Goal: Find specific page/section: Find specific page/section

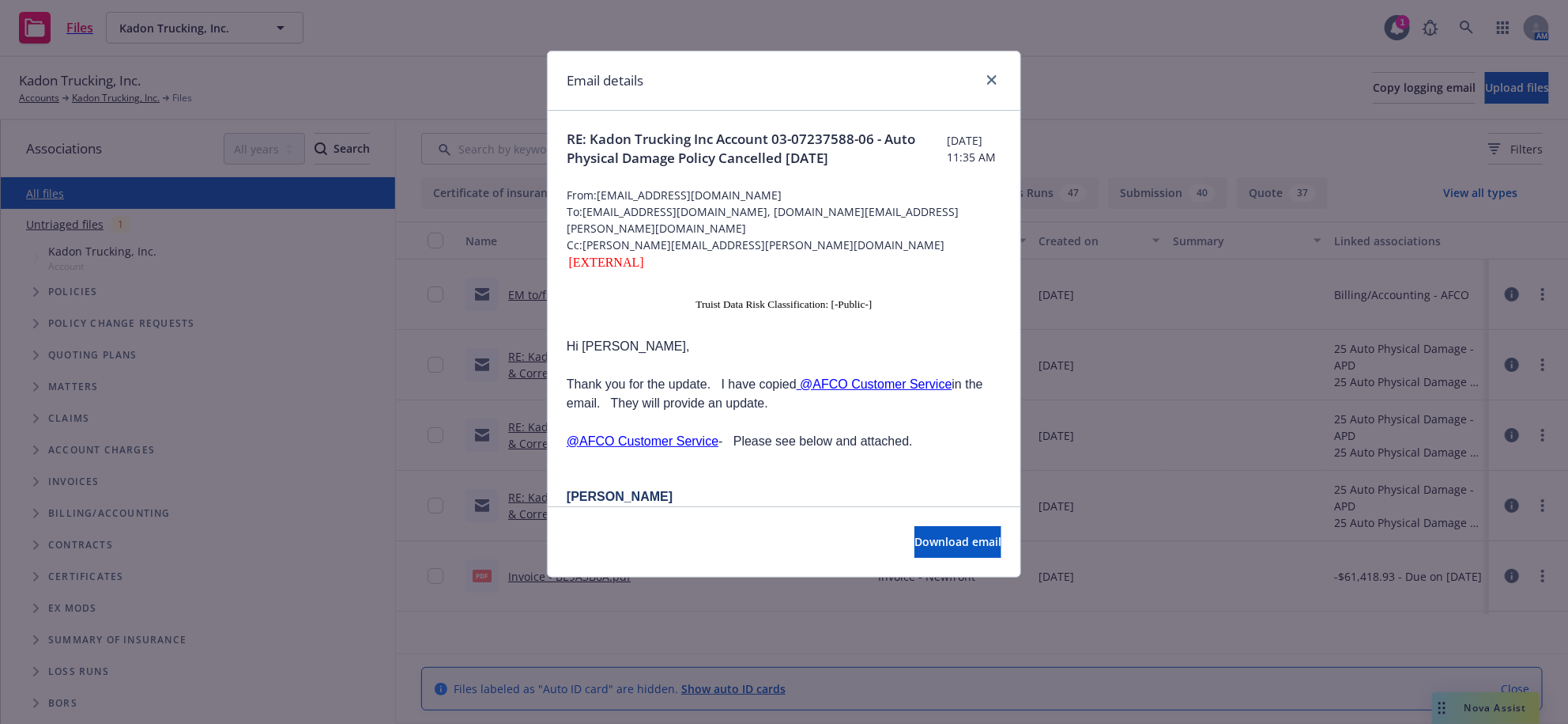
scroll to position [197, 0]
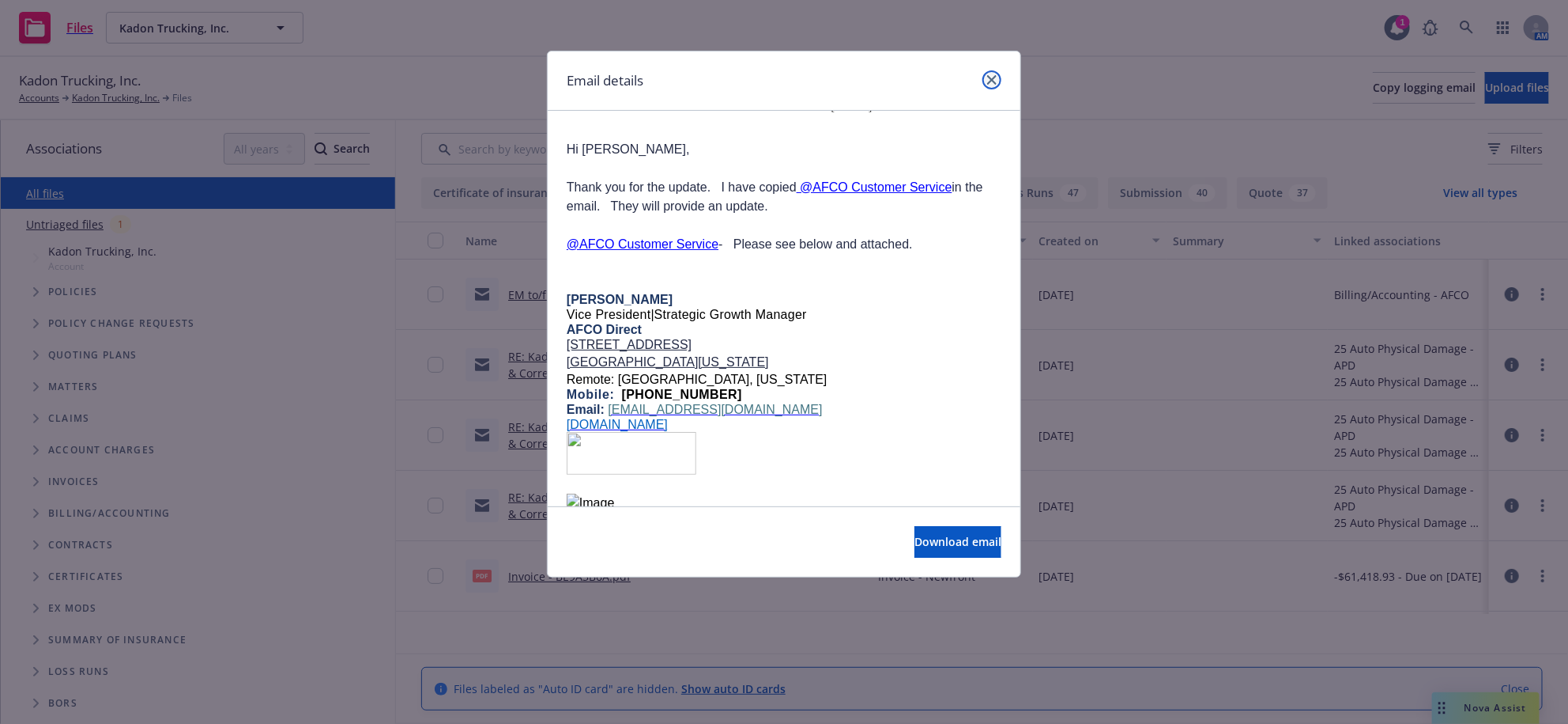
click at [989, 81] on icon "close" at bounding box center [992, 80] width 9 height 9
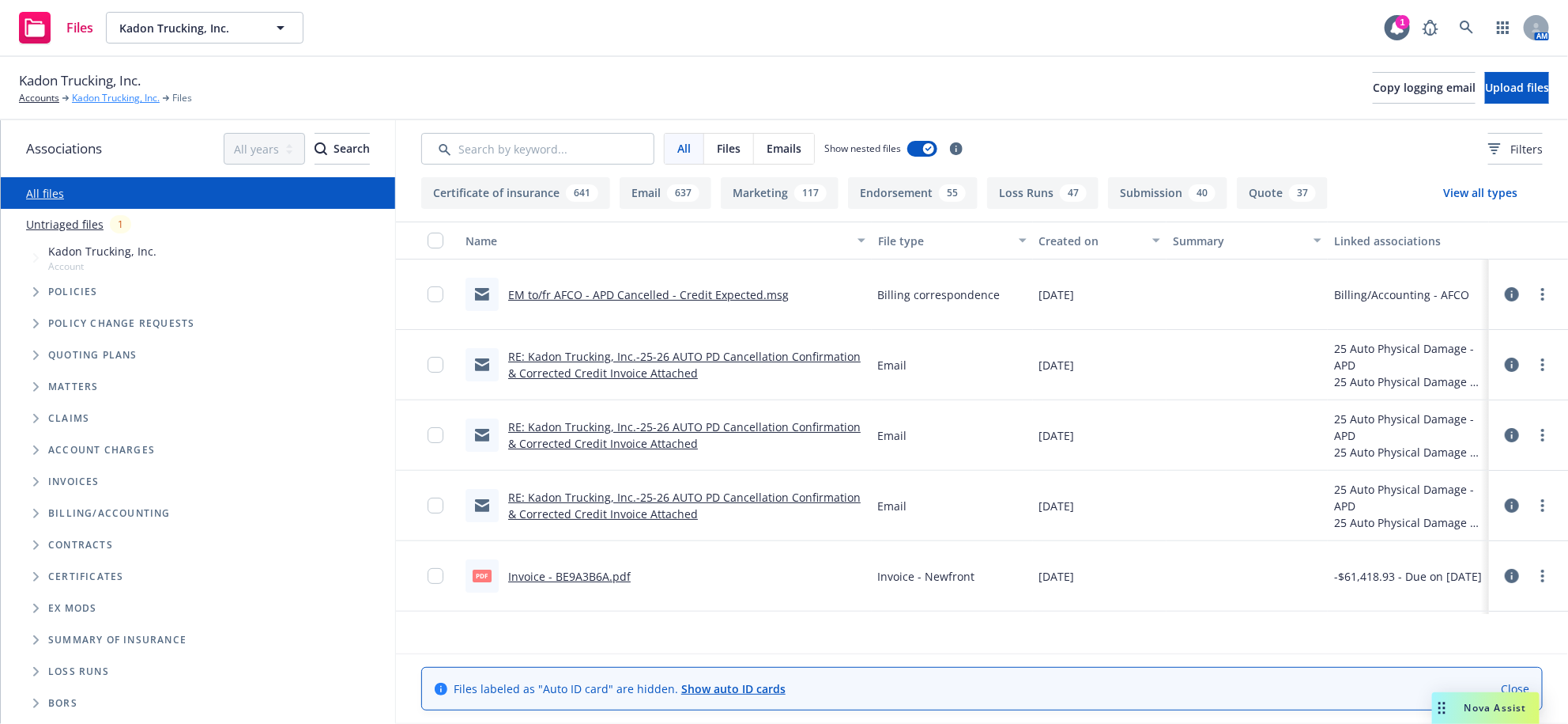
click at [114, 106] on link "Kadon Trucking, Inc." at bounding box center [116, 98] width 87 height 15
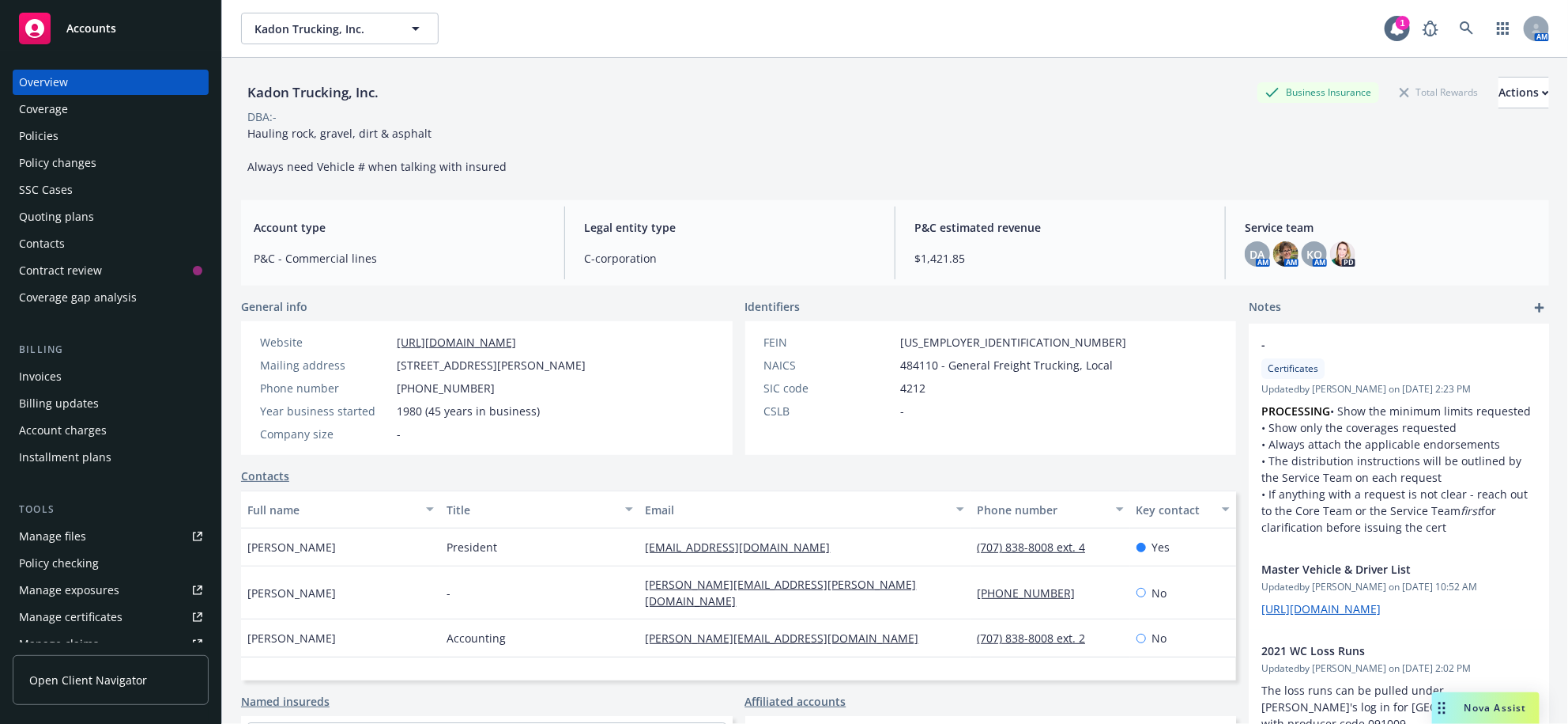
click at [87, 176] on div "Policy changes" at bounding box center [57, 163] width 77 height 26
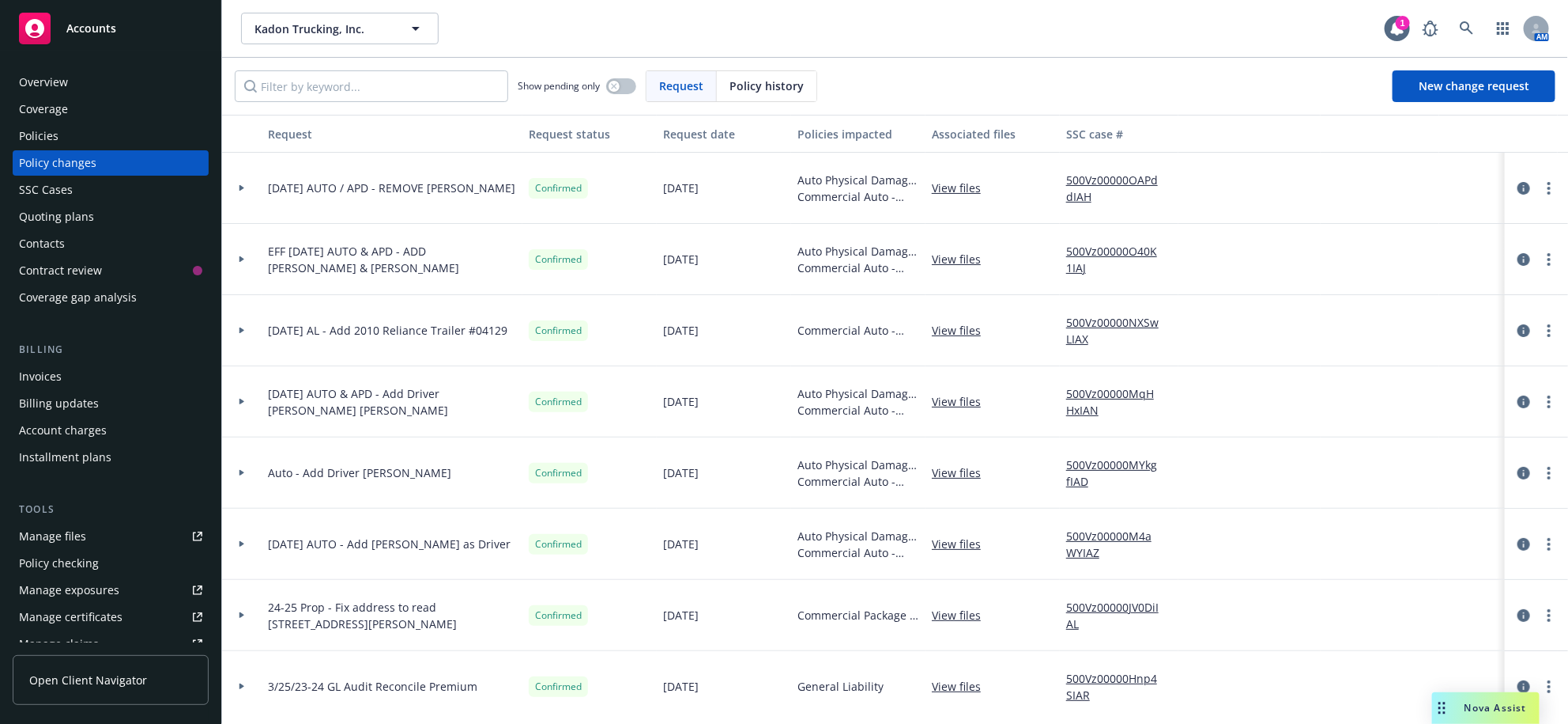
click at [90, 148] on div "Policies" at bounding box center [111, 136] width 183 height 26
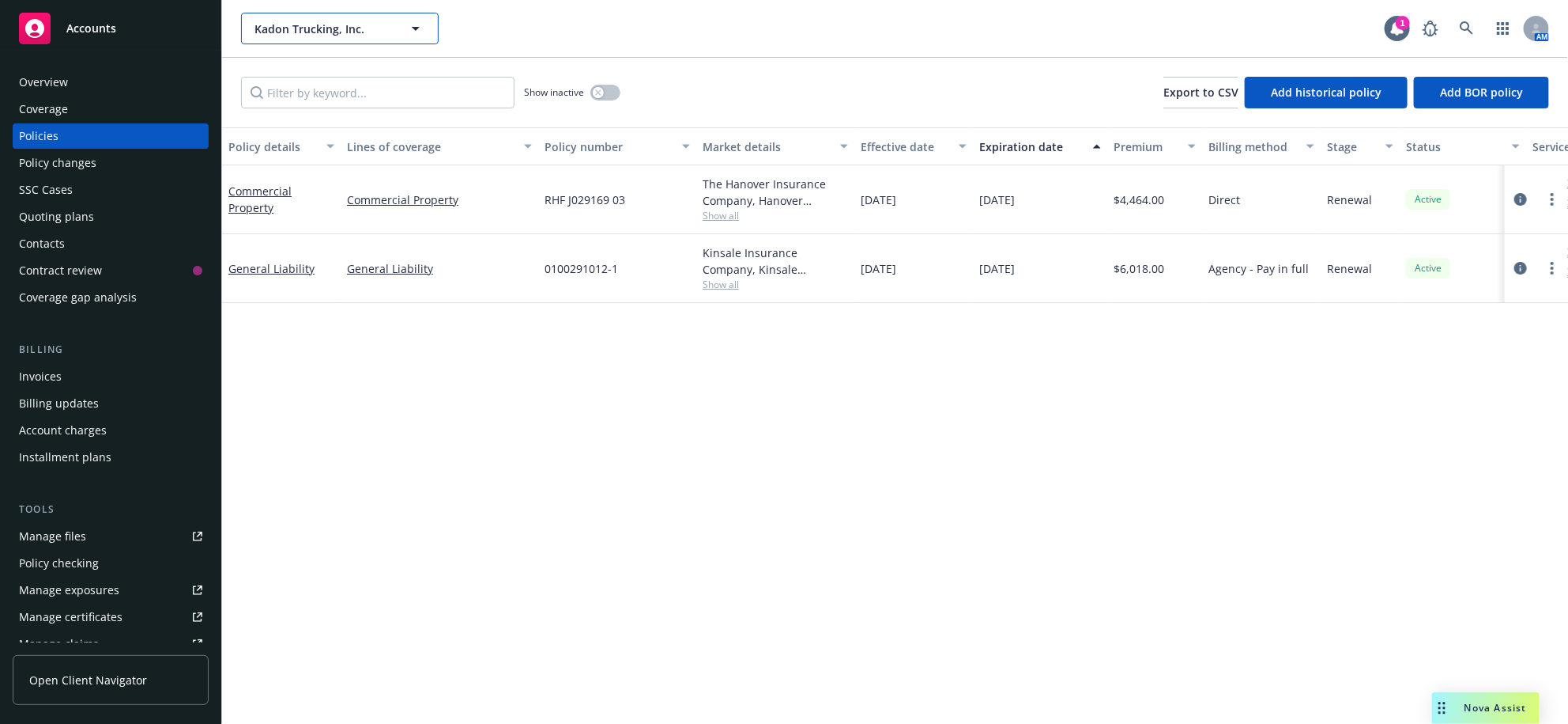
click at [357, 45] on button "Kadon Trucking, Inc." at bounding box center [339, 28] width 198 height 32
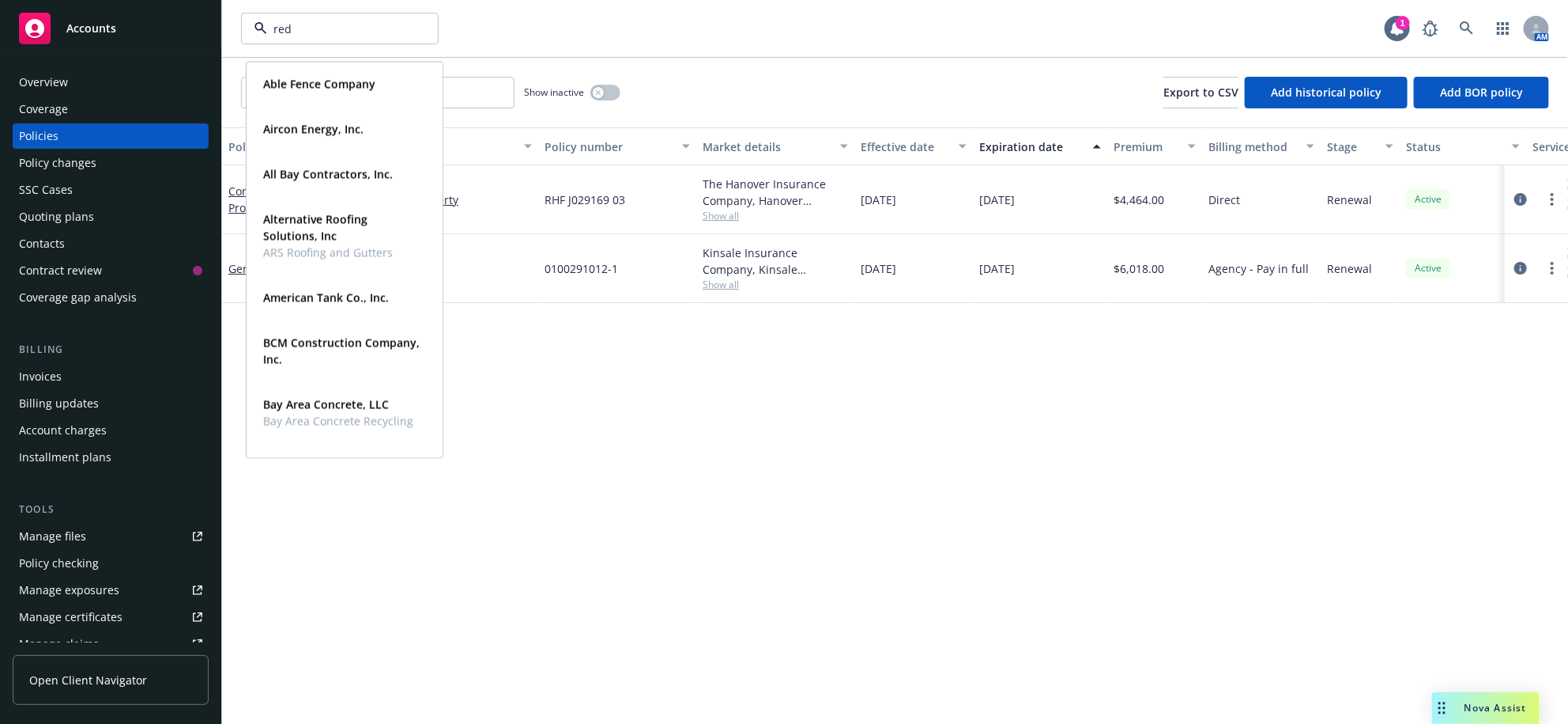
type input "redw"
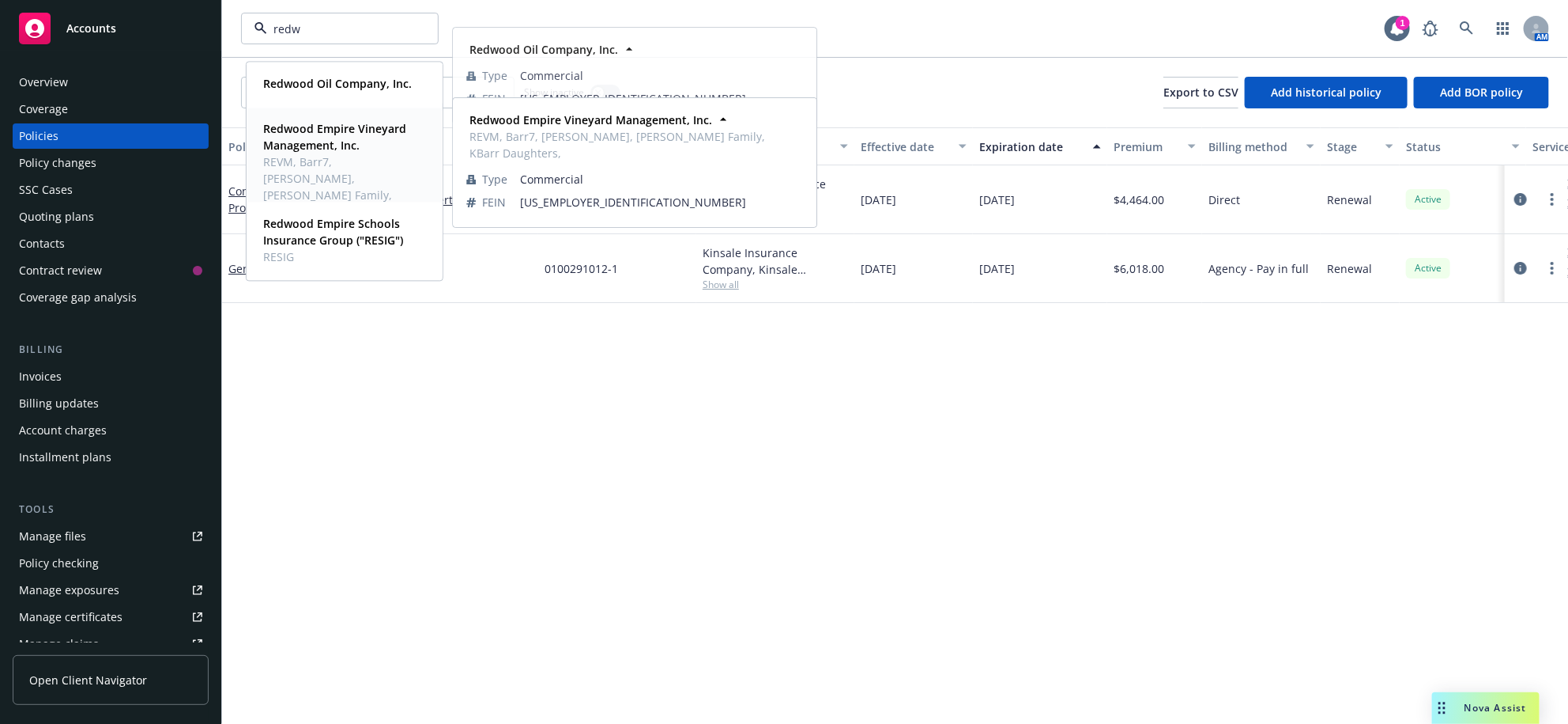
click at [360, 148] on span "Redwood Empire Vineyard Management, Inc." at bounding box center [343, 136] width 159 height 33
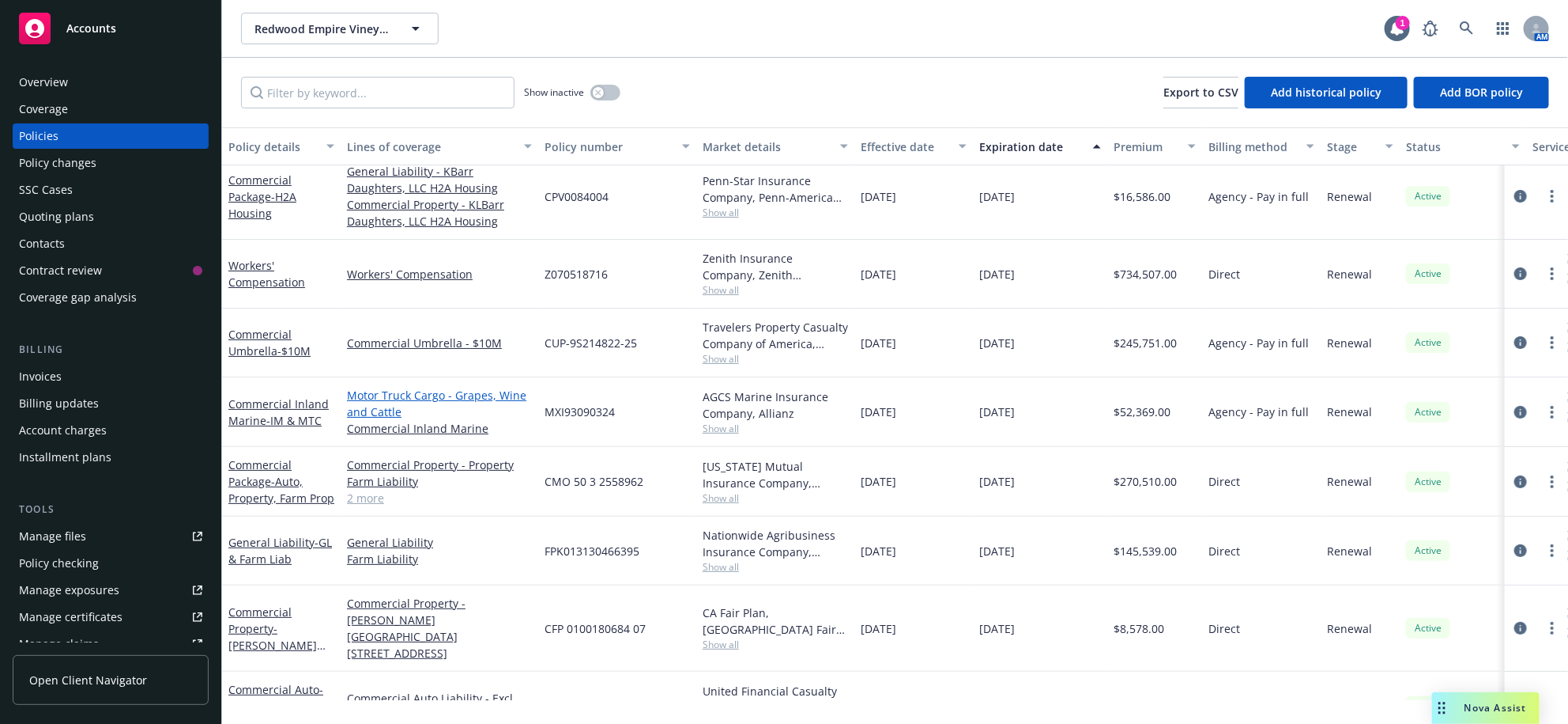
scroll to position [33, 0]
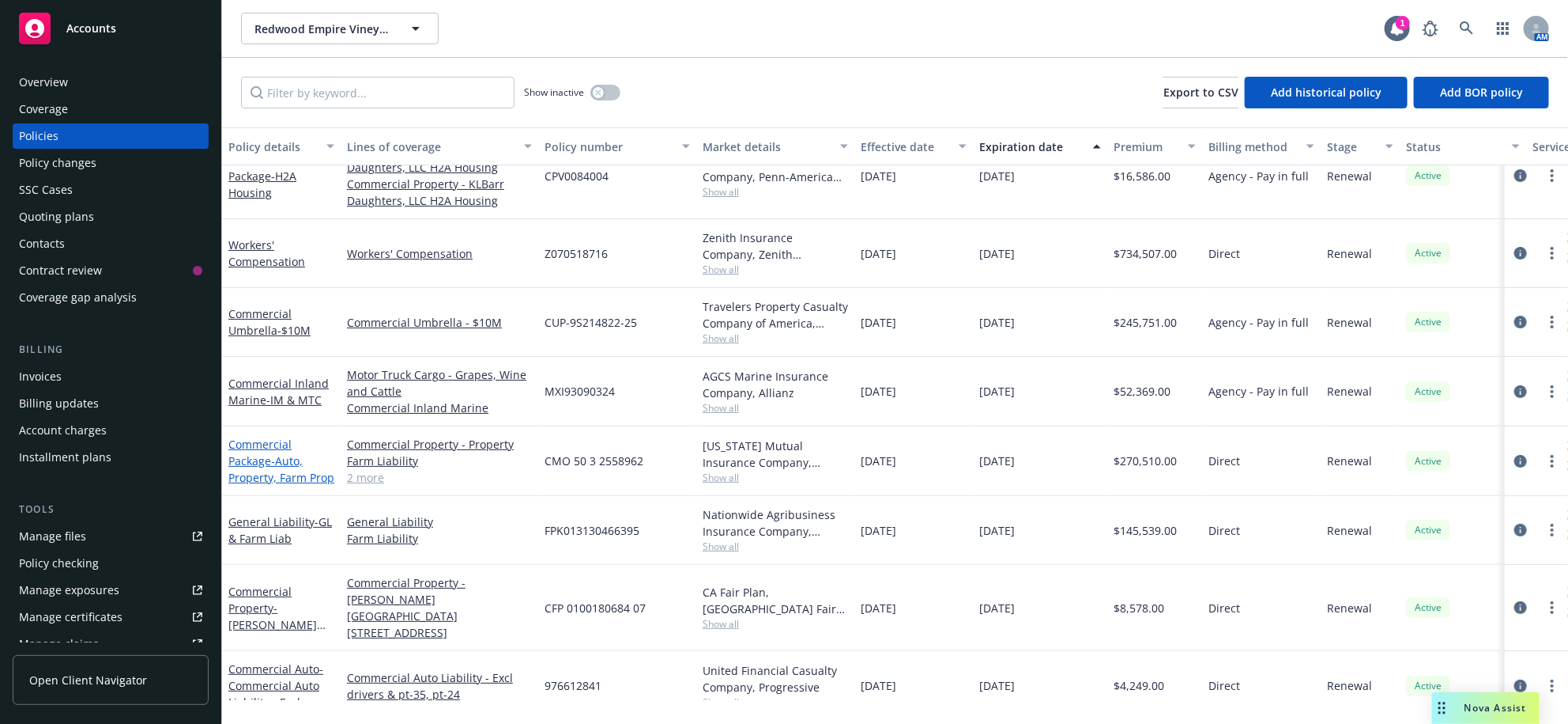
click at [275, 485] on span "- Auto, Property, Farm Prop" at bounding box center [281, 468] width 106 height 32
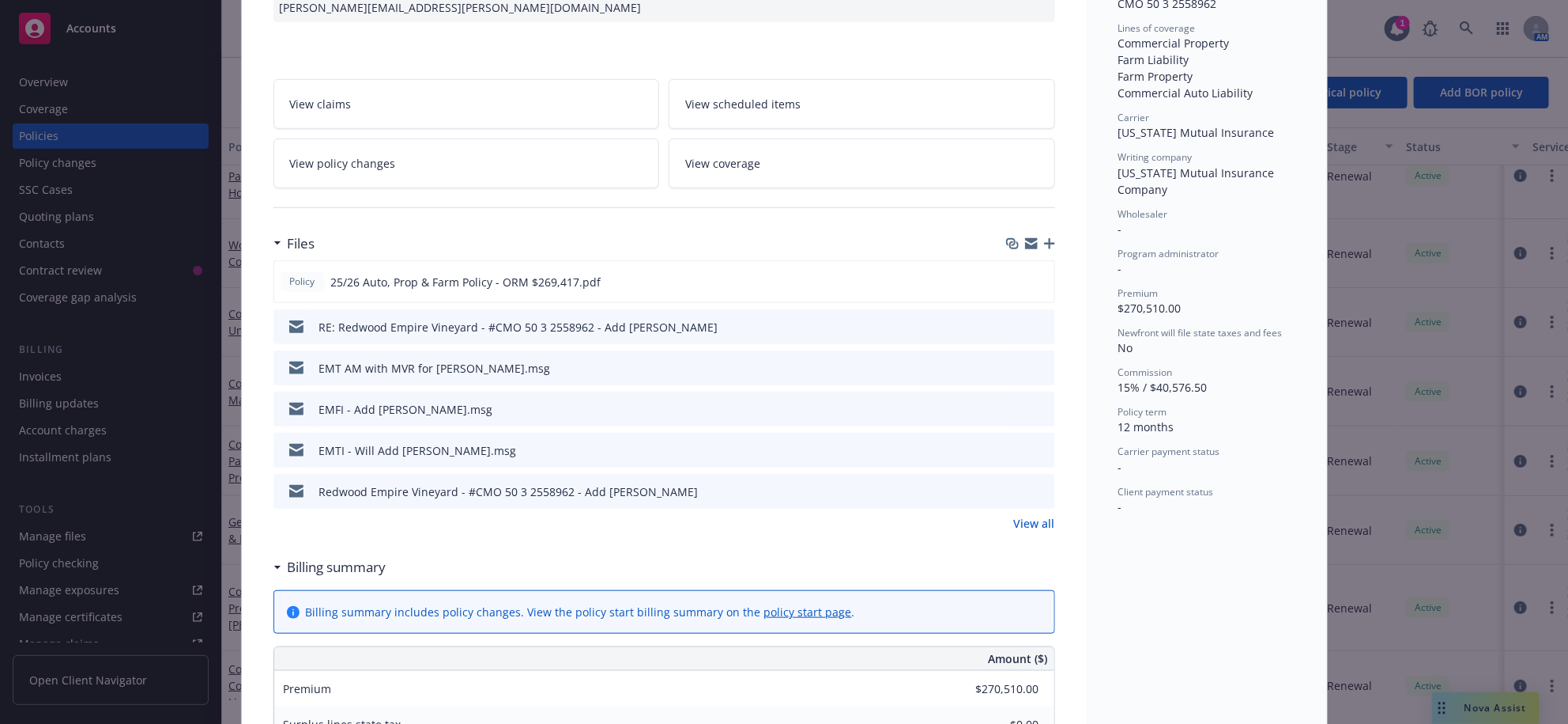
scroll to position [428, 0]
click at [403, 127] on link "View claims" at bounding box center [466, 101] width 387 height 50
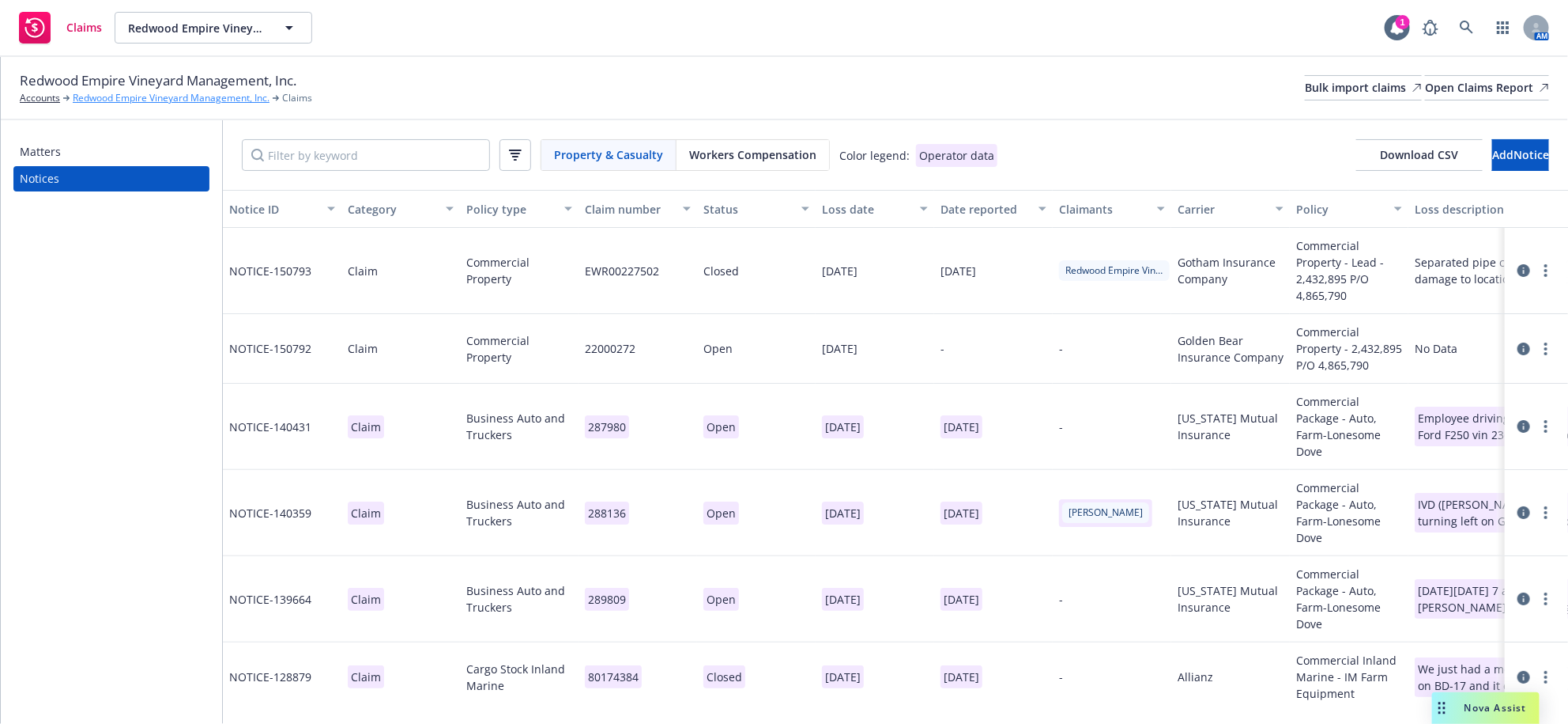
click at [201, 99] on link "Redwood Empire Vineyard Management, Inc." at bounding box center [171, 98] width 197 height 15
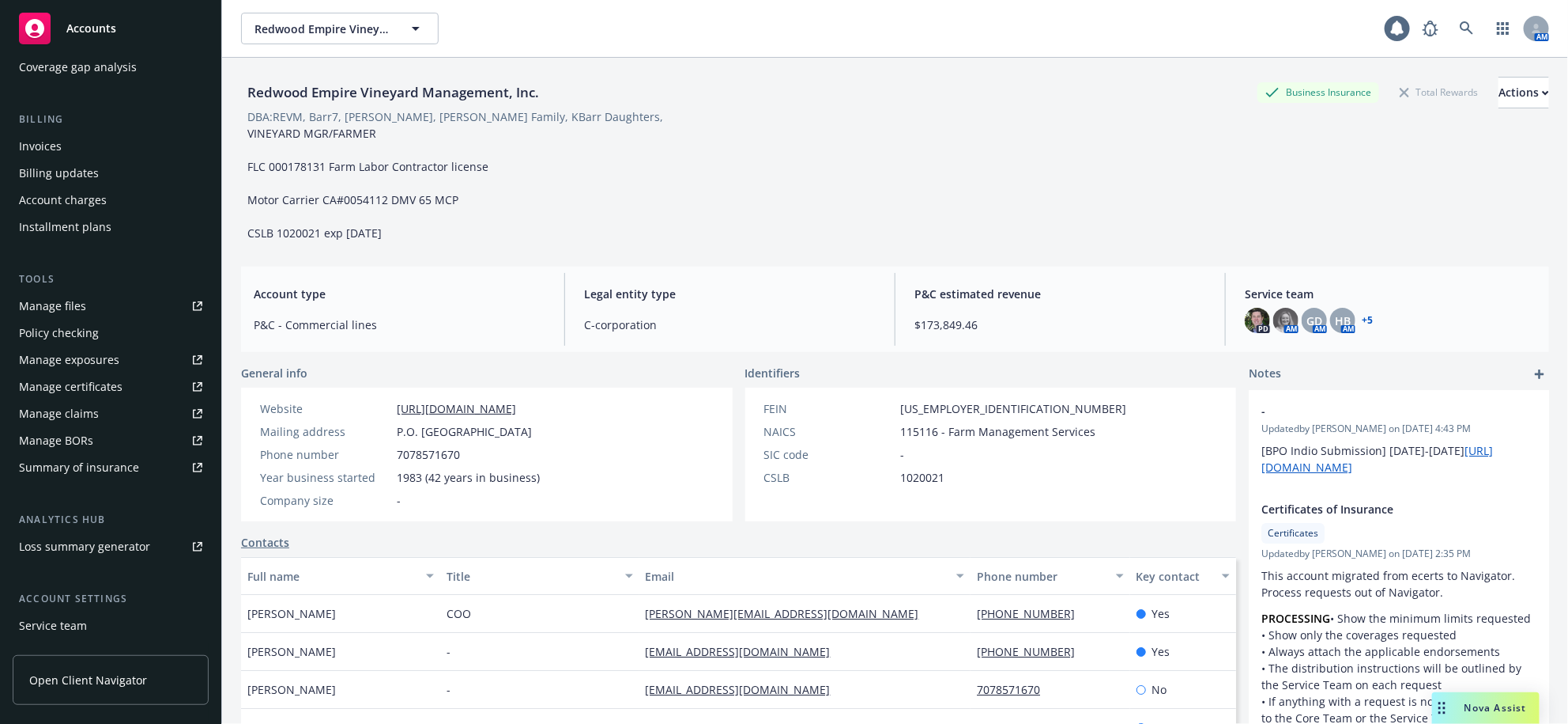
scroll to position [296, 0]
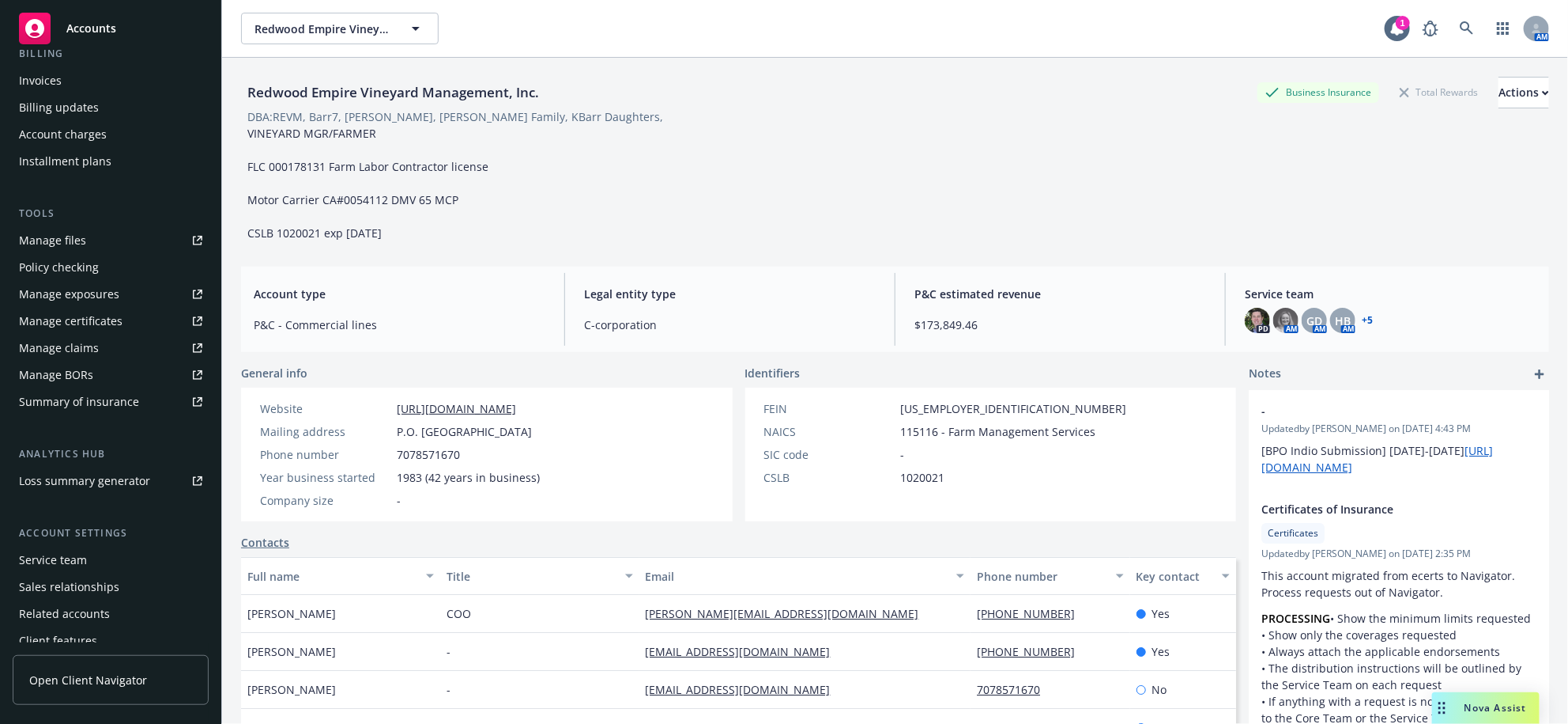
click at [109, 253] on link "Manage files" at bounding box center [111, 241] width 196 height 26
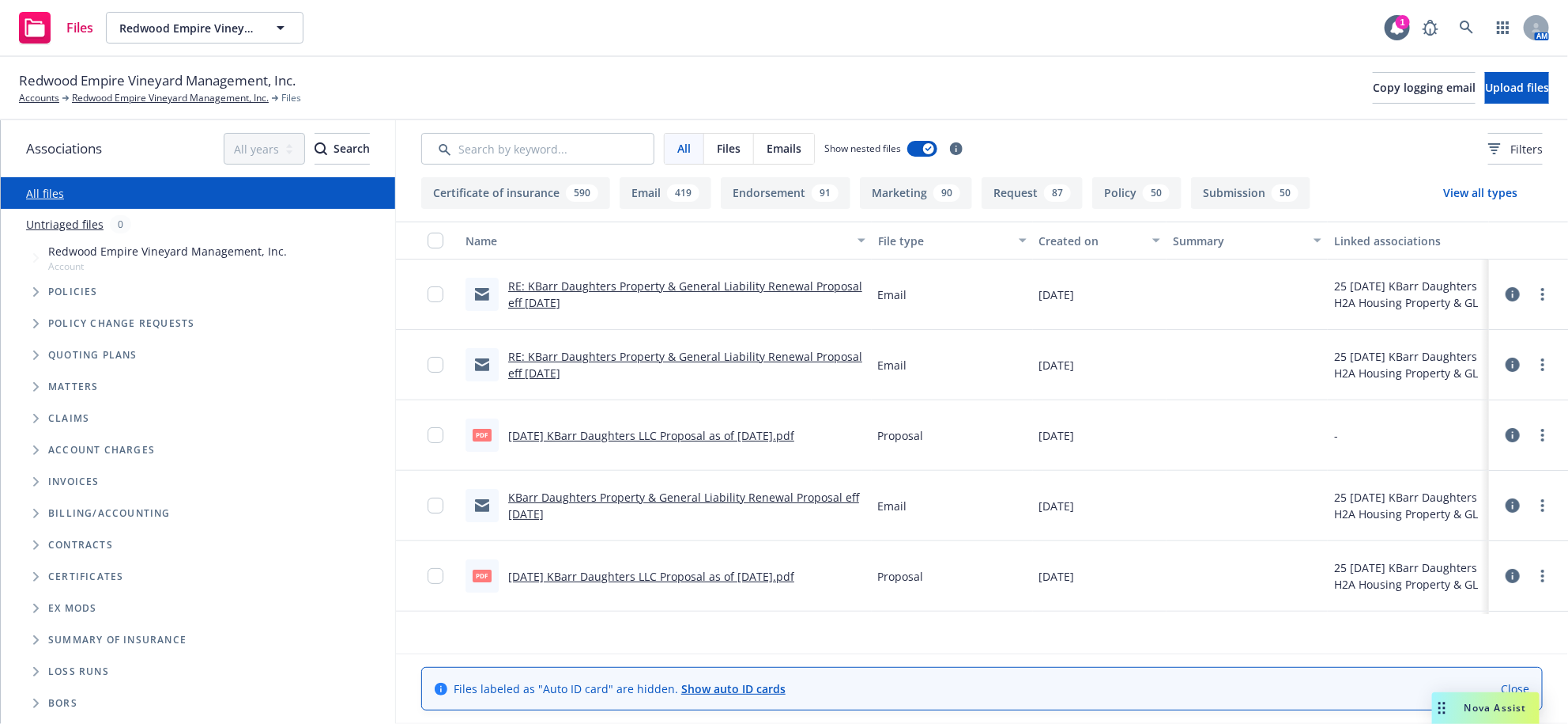
scroll to position [53, 0]
click at [32, 409] on span "Tree Example" at bounding box center [36, 419] width 26 height 26
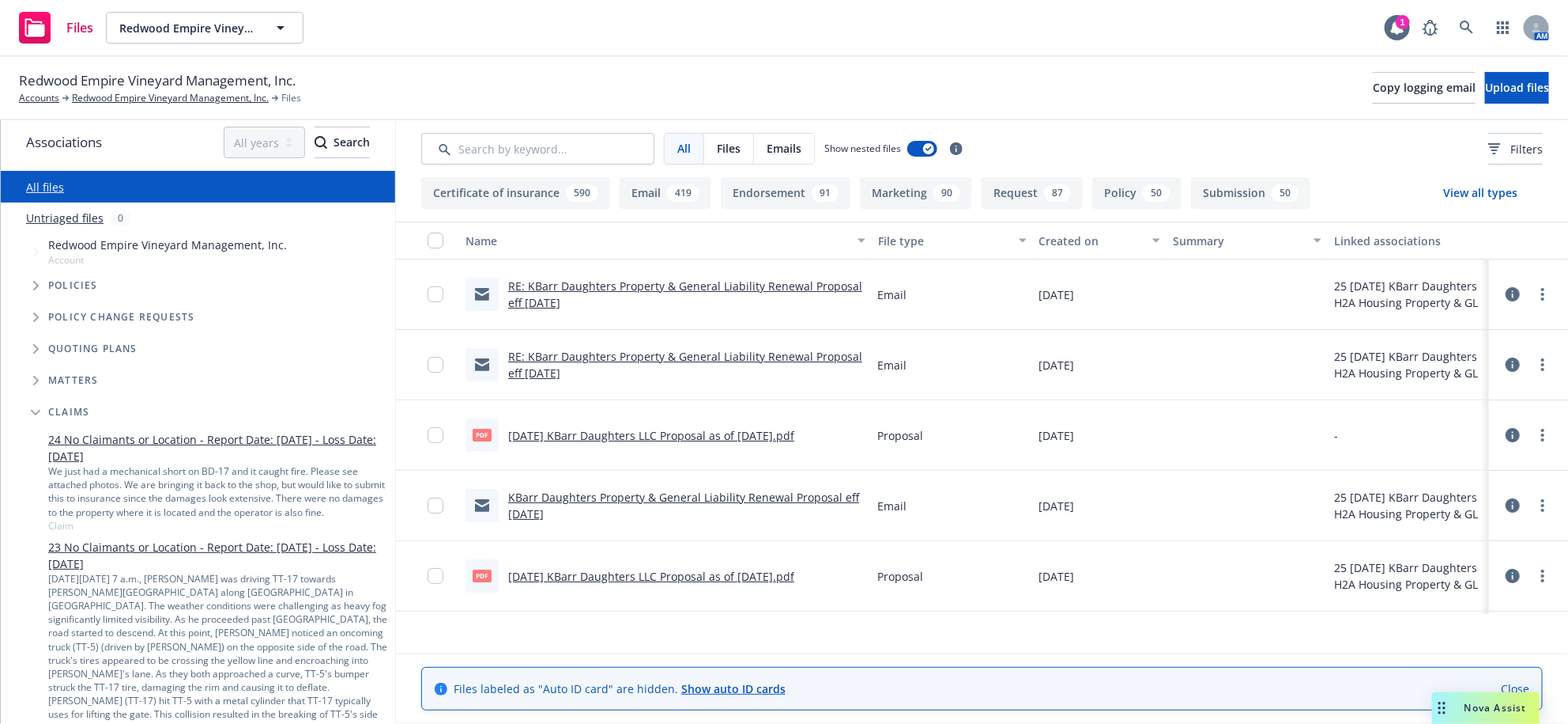
scroll to position [0, 0]
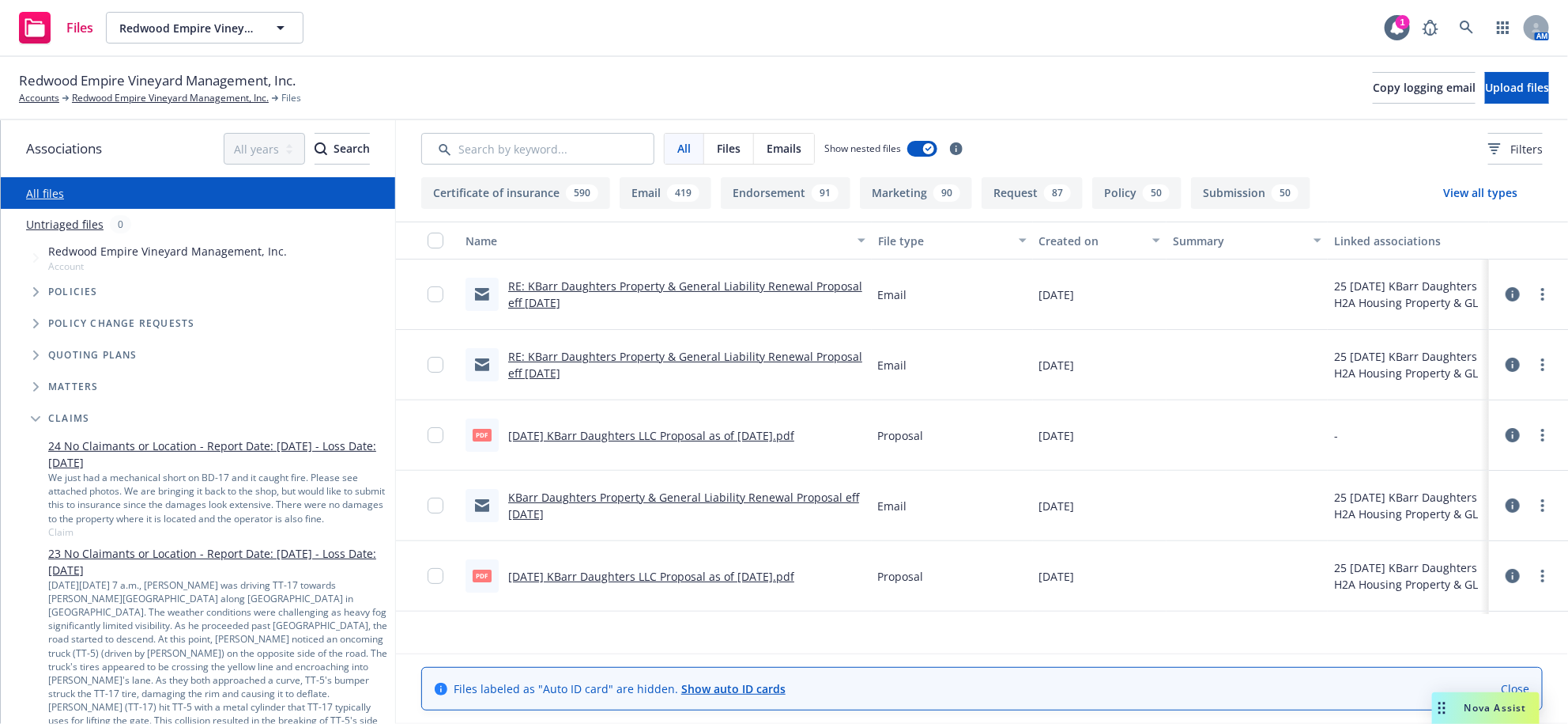
click at [38, 297] on icon "Tree Example" at bounding box center [36, 292] width 6 height 9
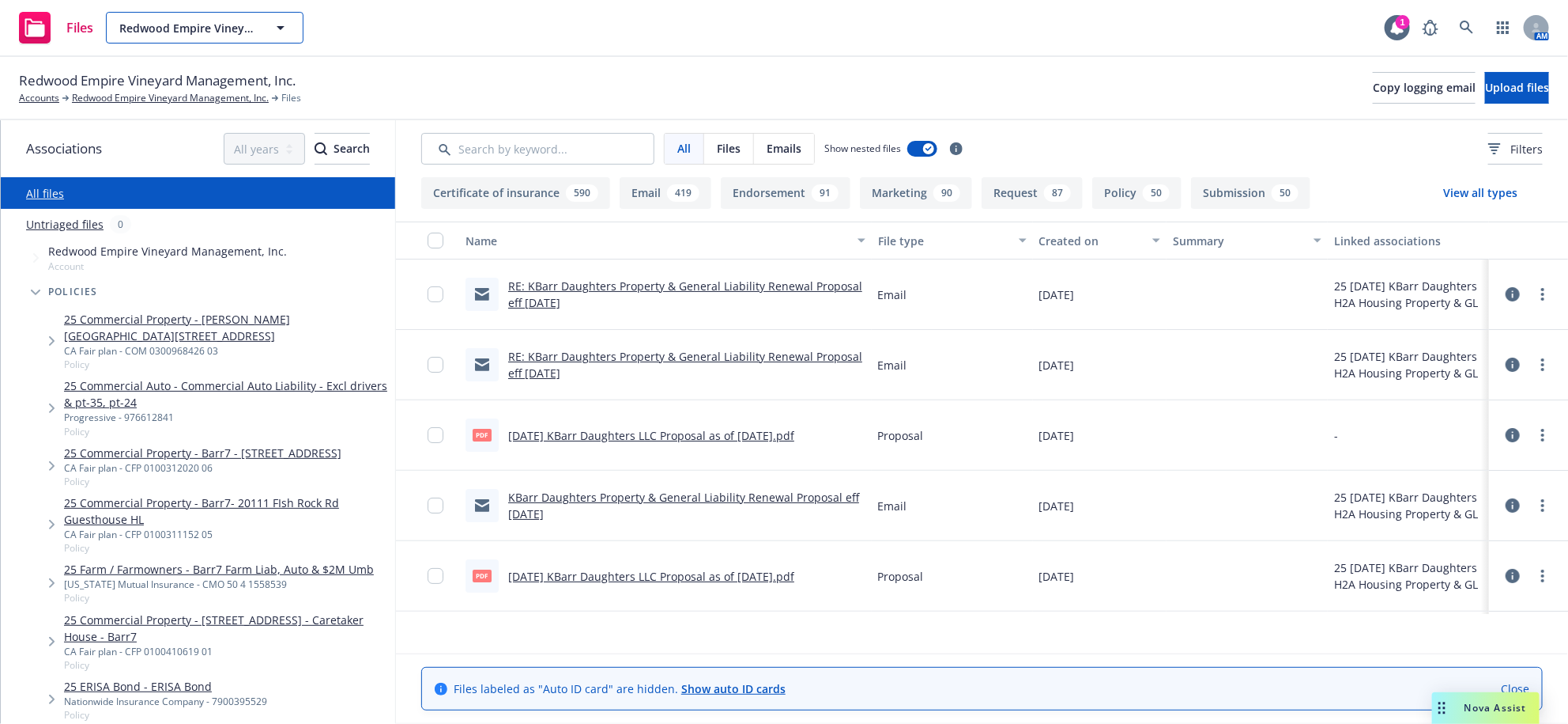
click at [256, 23] on span "Redwood Empire Vineyard Management, Inc." at bounding box center [188, 27] width 137 height 16
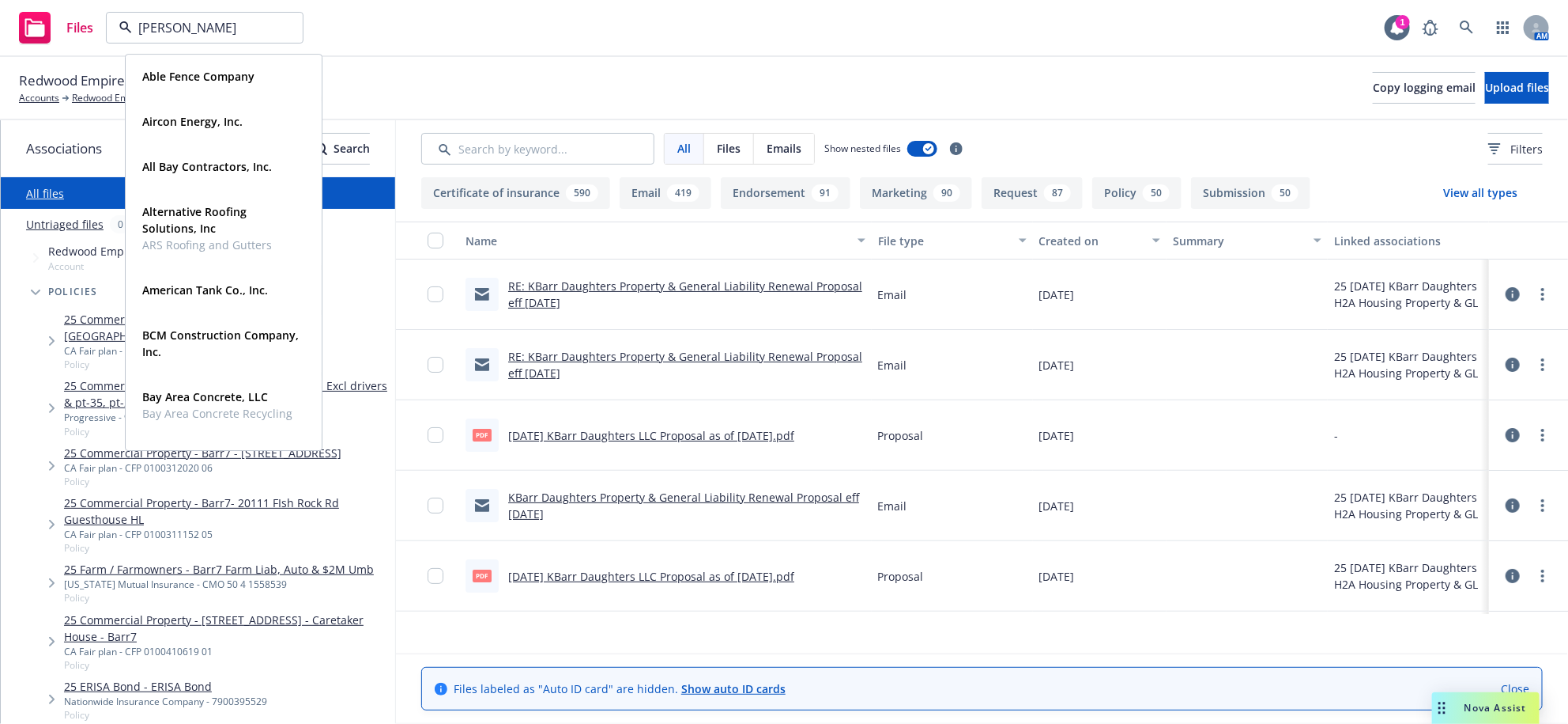
type input "[PERSON_NAME]"
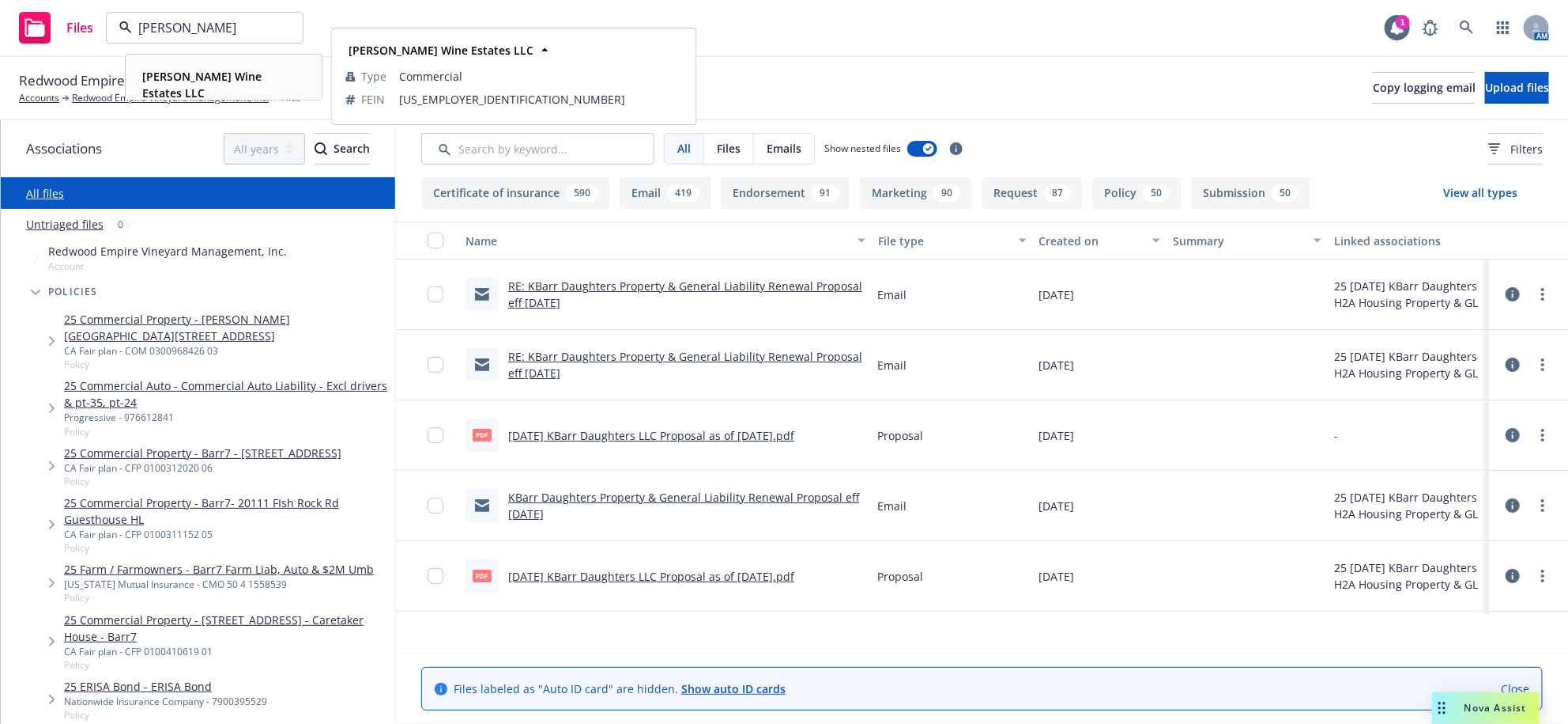
click at [233, 77] on strong "[PERSON_NAME] Wine Estates LLC" at bounding box center [201, 84] width 119 height 32
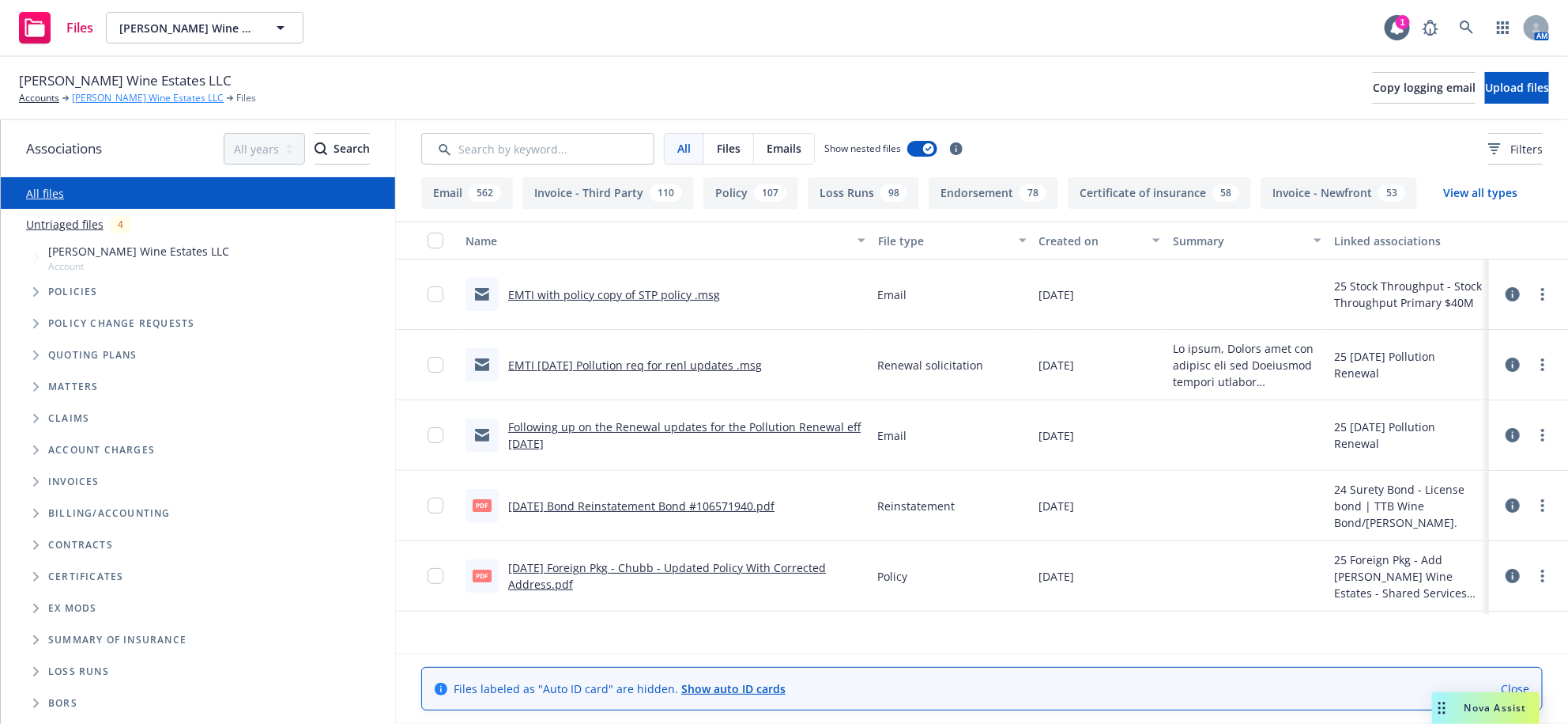
click at [149, 106] on link "[PERSON_NAME] Wine Estates LLC" at bounding box center [147, 98] width 152 height 15
